Goal: Transaction & Acquisition: Subscribe to service/newsletter

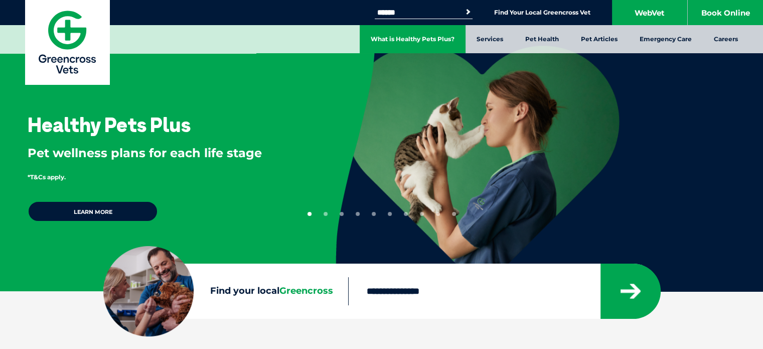
click at [431, 40] on link "What is Healthy Pets Plus?" at bounding box center [413, 39] width 106 height 28
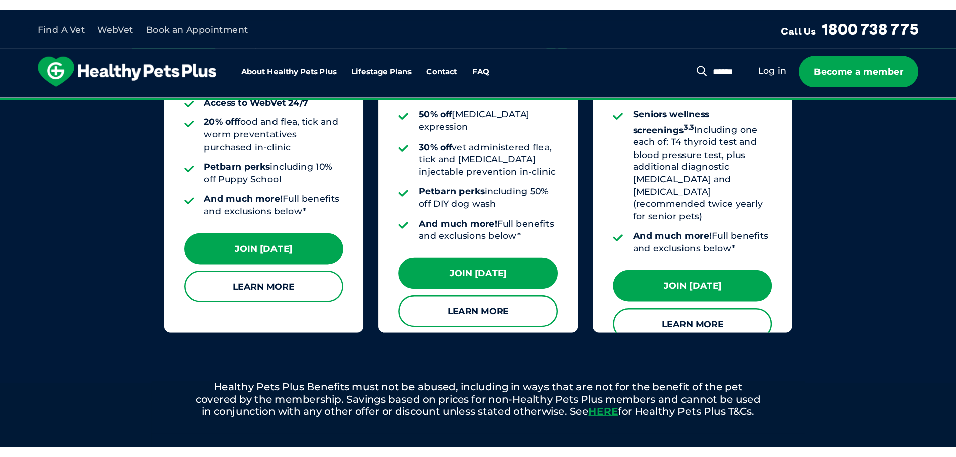
scroll to position [987, 0]
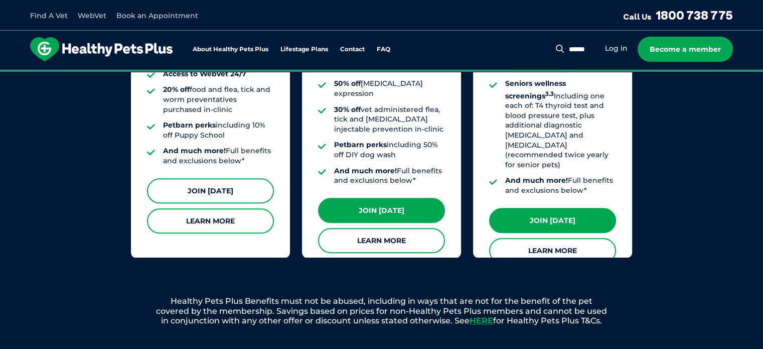
click at [208, 180] on link "Join Today" at bounding box center [210, 190] width 127 height 25
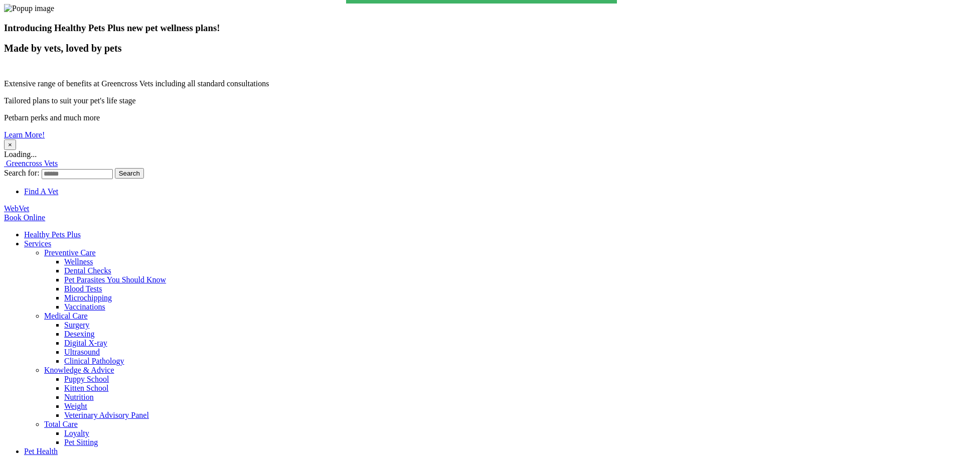
click at [16, 139] on button "×" at bounding box center [10, 144] width 12 height 11
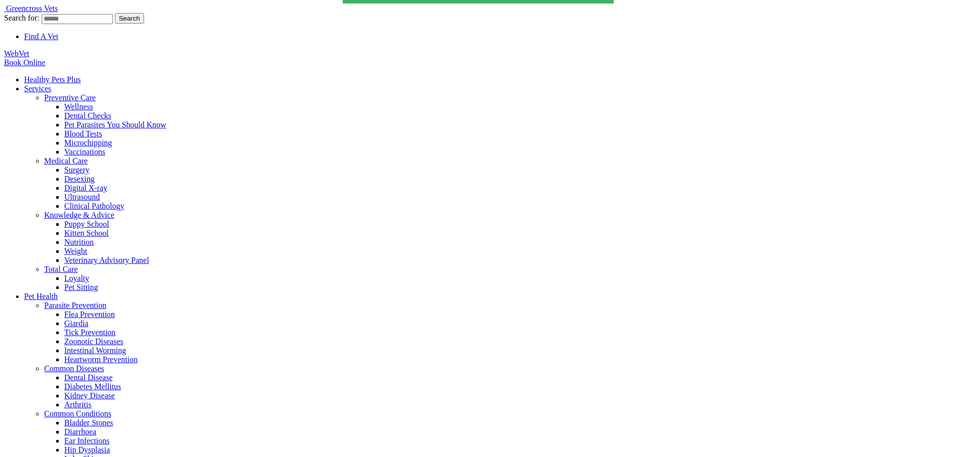
drag, startPoint x: 622, startPoint y: 37, endPoint x: 576, endPoint y: 41, distance: 45.9
click at [576, 75] on nav "Healthy Pets Plus Services Preventive Care Wellness Dental Checks Pet Parasites…" at bounding box center [478, 364] width 948 height 578
click at [81, 75] on link "Healthy Pets Plus" at bounding box center [52, 79] width 57 height 9
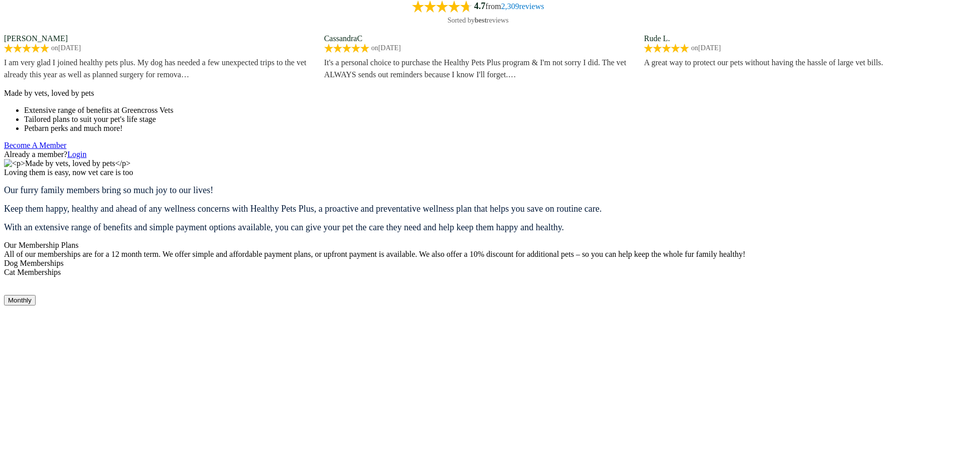
scroll to position [953, 0]
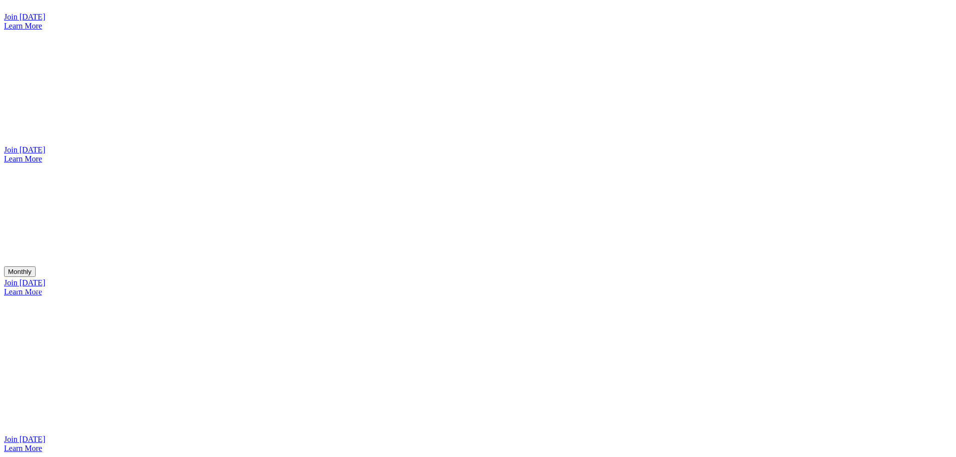
click at [45, 145] on link "Join [DATE]" at bounding box center [24, 149] width 41 height 9
